Goal: Task Accomplishment & Management: Use online tool/utility

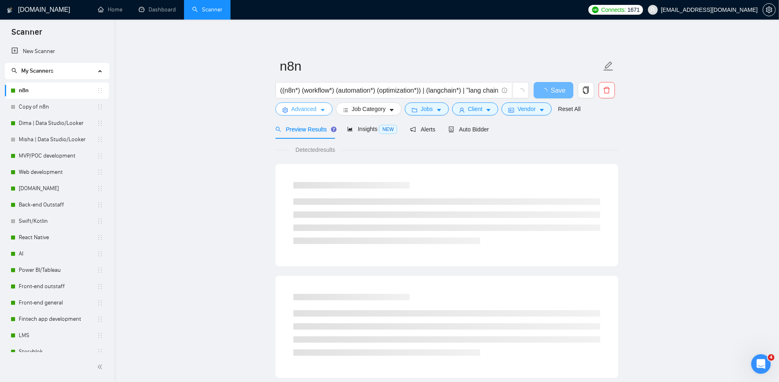
click at [298, 109] on span "Advanced" at bounding box center [304, 109] width 25 height 9
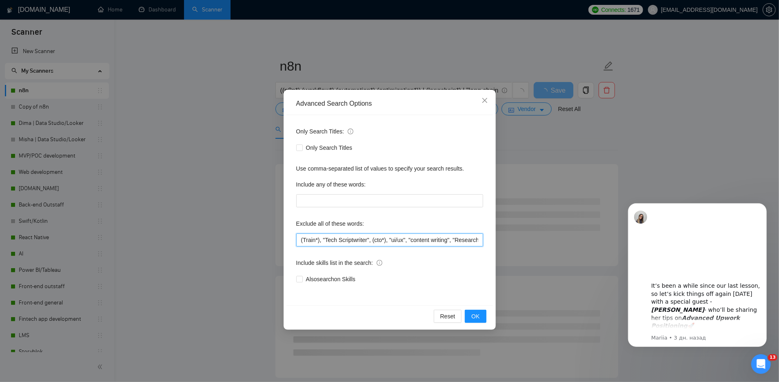
click at [301, 238] on input "(Train*), "Tech Scriptwriter", (cto*), "ui/ux", "content writing", "Research As…" at bounding box center [389, 240] width 187 height 13
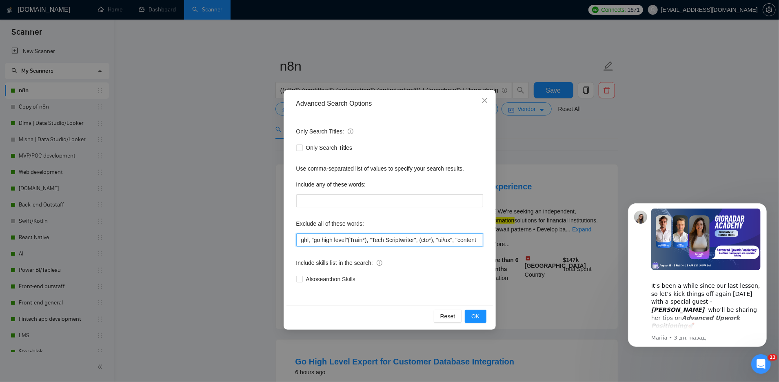
click at [351, 238] on input "ghl, "go high level"(Train*), "Tech Scriptwriter", (cto*), "ui/ux", "content wr…" at bounding box center [389, 240] width 187 height 13
type input "ghl, "go high level", "gohighlevel", (Train*), "Tech Scriptwriter", (cto*), "ui…"
click at [478, 314] on span "OK" at bounding box center [476, 316] width 8 height 9
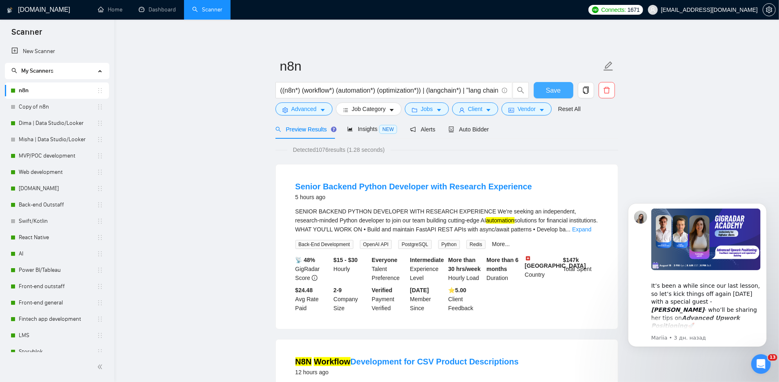
click at [556, 91] on span "Save" at bounding box center [553, 90] width 15 height 10
